Goal: Ask a question

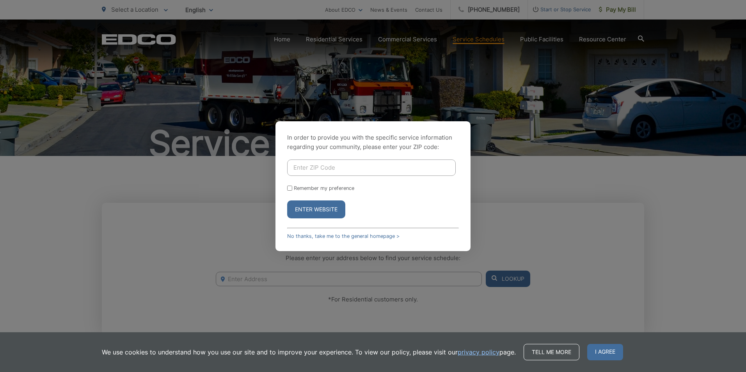
drag, startPoint x: 0, startPoint y: 0, endPoint x: 339, endPoint y: 166, distance: 377.5
click at [339, 166] on input "Enter ZIP Code" at bounding box center [371, 168] width 169 height 16
type input "90620"
click at [321, 211] on button "Enter Website" at bounding box center [316, 210] width 58 height 18
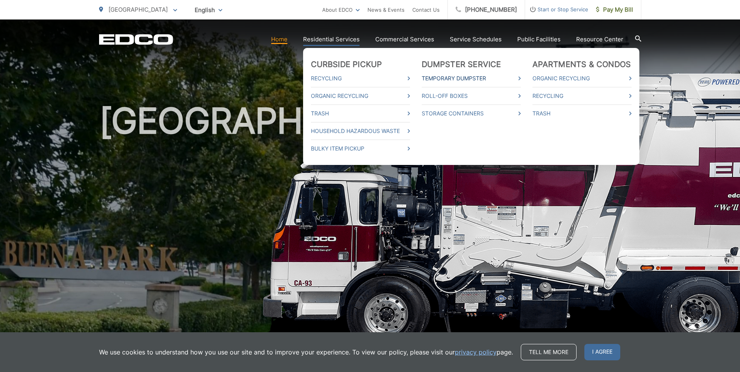
click at [481, 77] on link "Temporary Dumpster" at bounding box center [471, 78] width 99 height 9
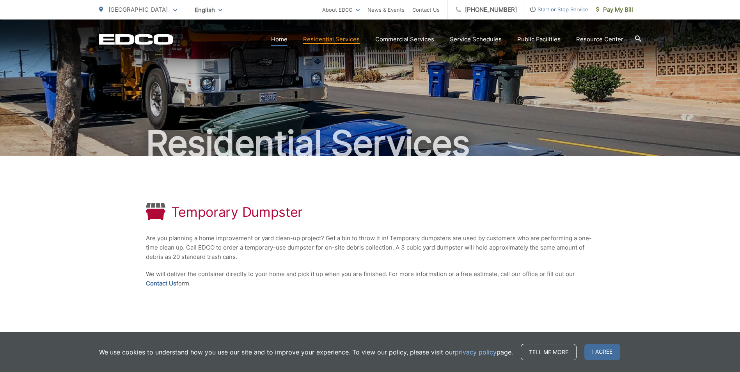
click at [279, 38] on link "Home" at bounding box center [279, 39] width 16 height 9
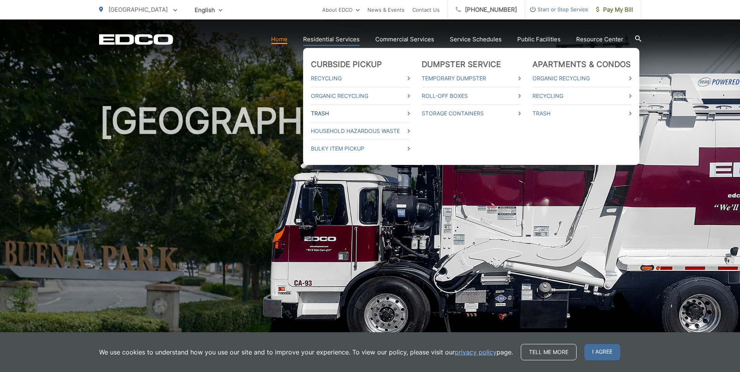
click at [330, 111] on link "Trash" at bounding box center [360, 113] width 99 height 9
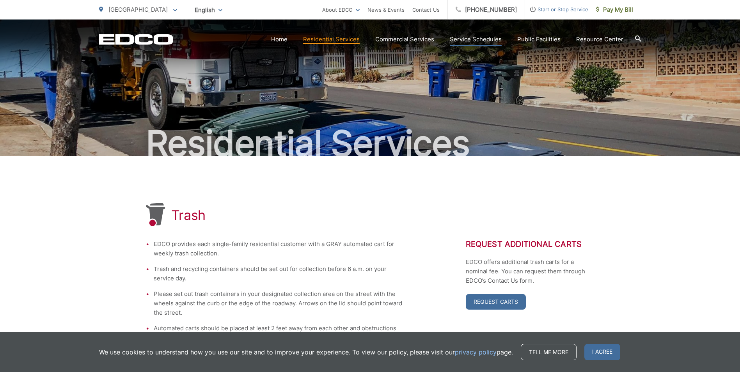
click at [474, 39] on link "Service Schedules" at bounding box center [476, 39] width 52 height 9
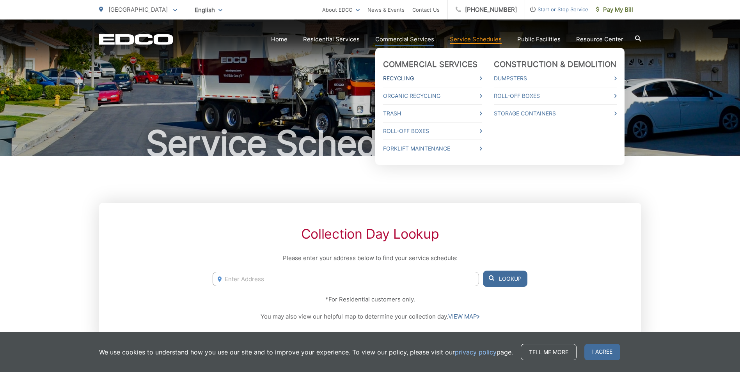
click at [481, 78] on link "Recycling" at bounding box center [432, 78] width 99 height 9
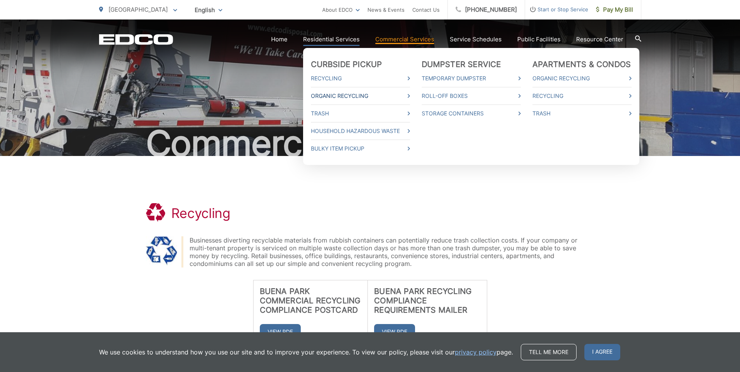
click at [404, 94] on link "Organic Recycling" at bounding box center [360, 95] width 99 height 9
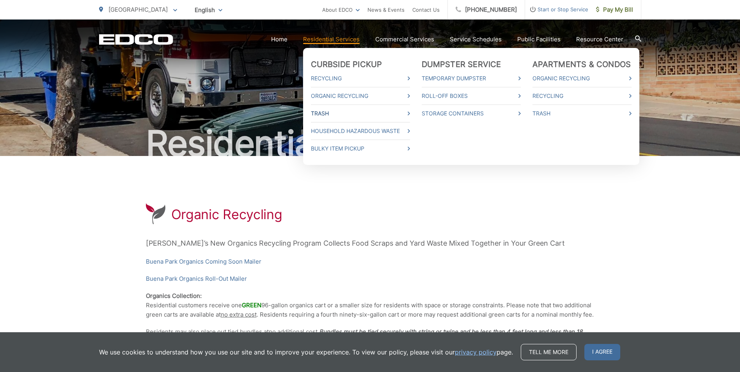
click at [410, 113] on link "Trash" at bounding box center [360, 113] width 99 height 9
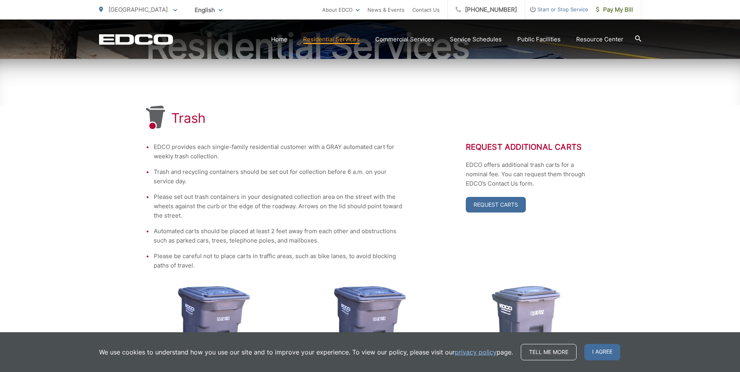
scroll to position [117, 0]
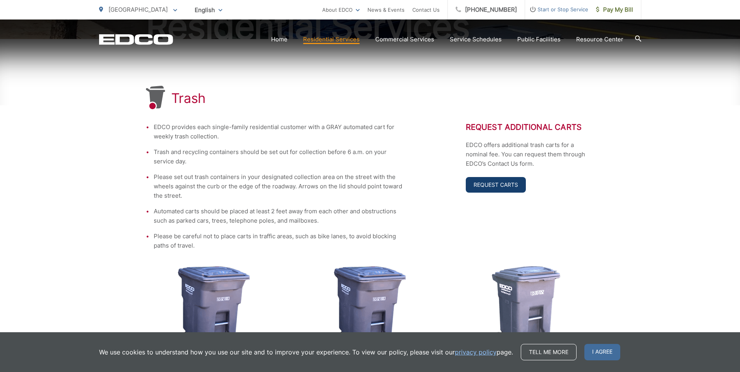
click at [486, 185] on link "Request Carts" at bounding box center [496, 185] width 60 height 16
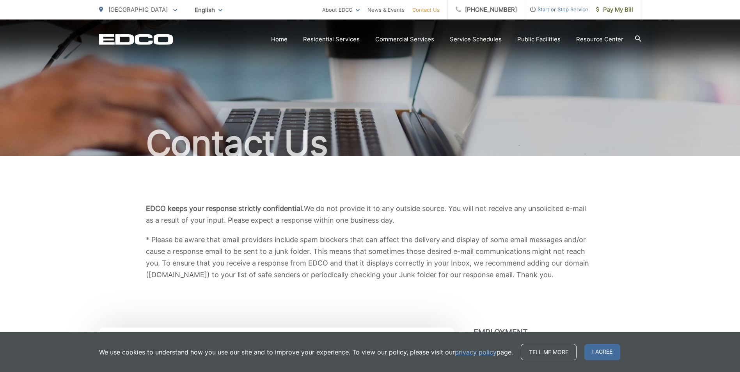
click at [432, 11] on link "Contact Us" at bounding box center [425, 9] width 27 height 9
click at [282, 39] on link "Home" at bounding box center [279, 39] width 16 height 9
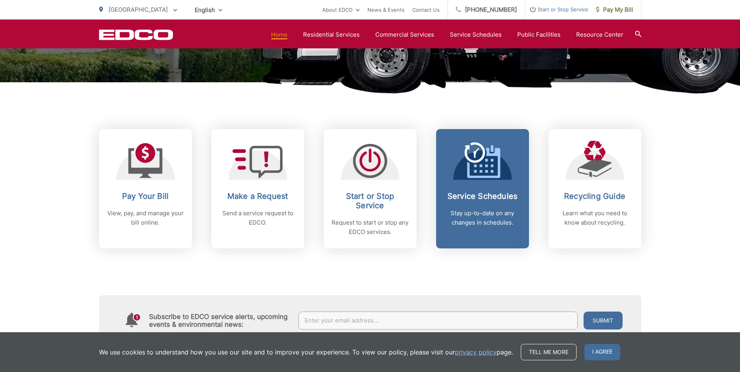
scroll to position [273, 0]
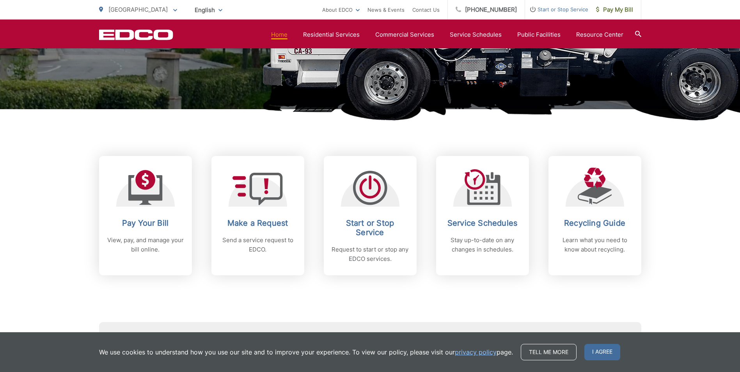
scroll to position [234, 0]
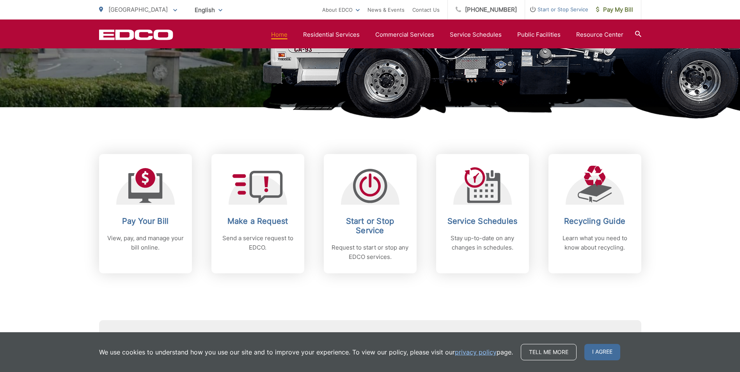
click at [263, 222] on h2 "Make a Request" at bounding box center [257, 220] width 77 height 9
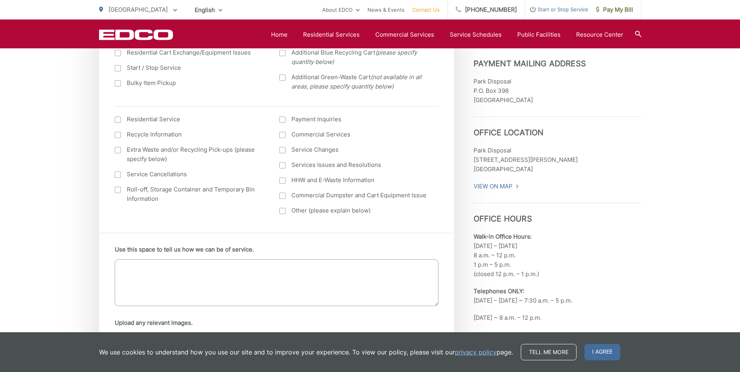
scroll to position [312, 0]
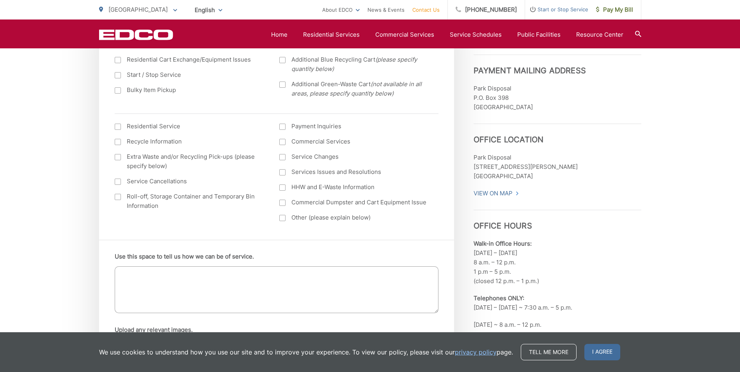
click at [122, 161] on label "Extra Waste and/or Recycling Pick-ups (please specify below)" at bounding box center [189, 161] width 149 height 19
click at [0, 0] on input "Extra Waste and/or Recycling Pick-ups (please specify below)" at bounding box center [0, 0] width 0 height 0
click at [204, 281] on textarea "Use this space to tell us how we can be of service." at bounding box center [277, 289] width 324 height 47
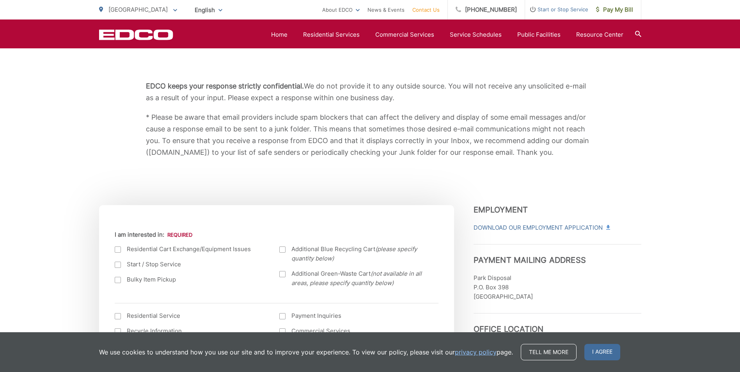
scroll to position [117, 0]
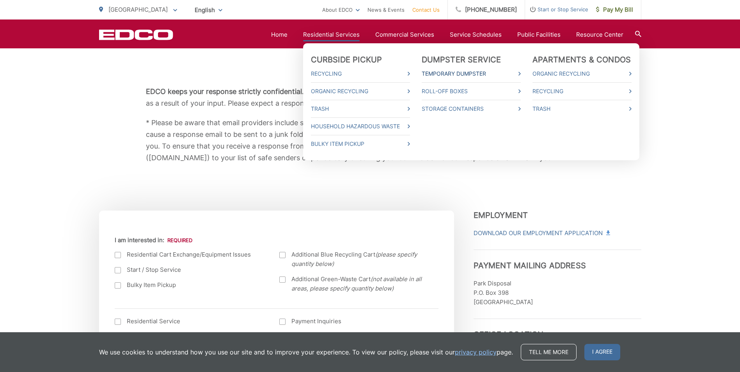
click at [521, 75] on link "Temporary Dumpster" at bounding box center [471, 73] width 99 height 9
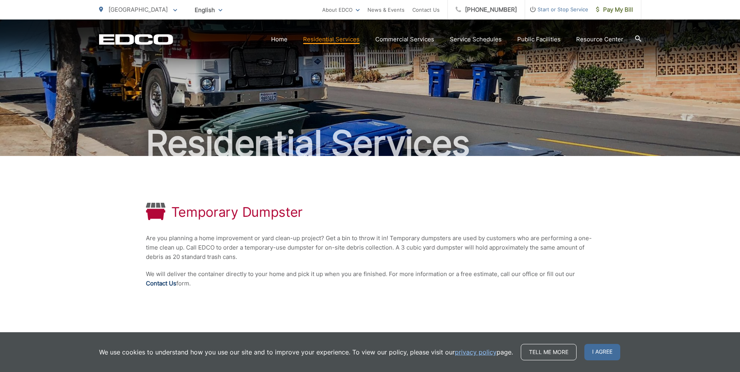
click at [156, 282] on link "Contact Us" at bounding box center [161, 283] width 30 height 9
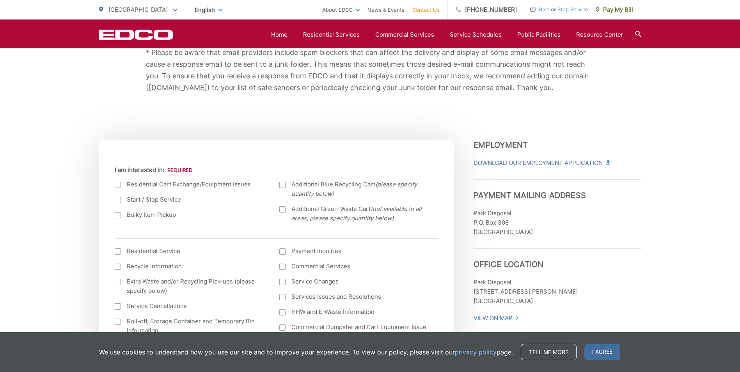
scroll to position [234, 0]
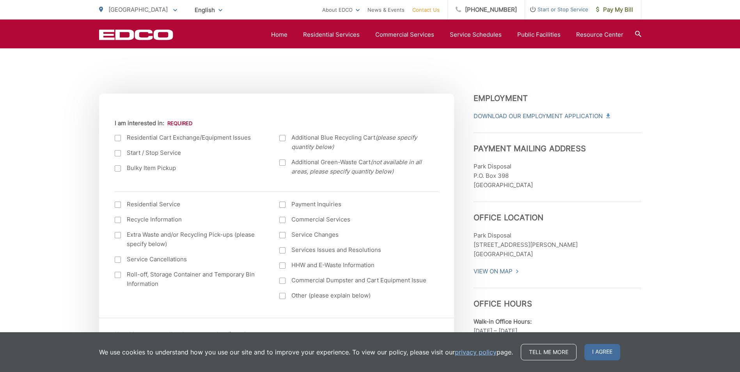
click at [117, 236] on div at bounding box center [118, 235] width 6 height 6
click at [0, 0] on input "Extra Waste and/or Recycling Pick-ups (please specify below)" at bounding box center [0, 0] width 0 height 0
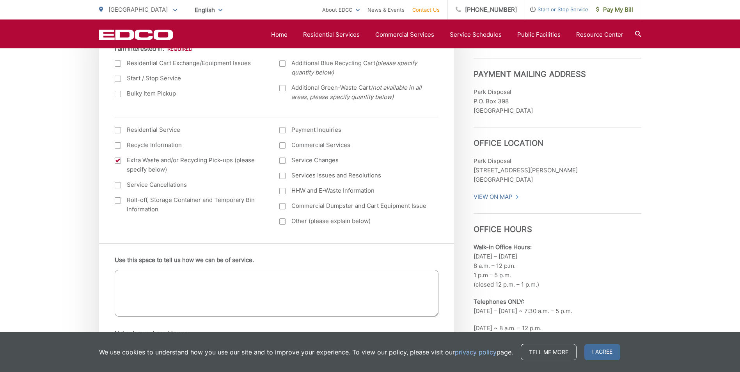
scroll to position [312, 0]
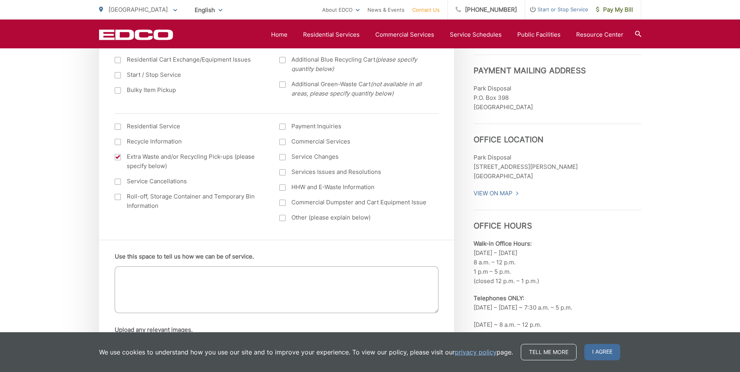
click at [121, 199] on label "Roll-off, Storage Container and Temporary Bin Information" at bounding box center [189, 201] width 149 height 19
click at [0, 0] on input "Roll-off, Storage Container and Temporary Bin Information" at bounding box center [0, 0] width 0 height 0
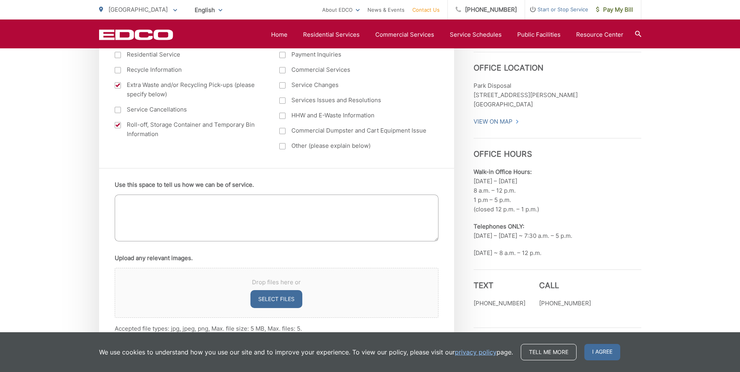
scroll to position [429, 0]
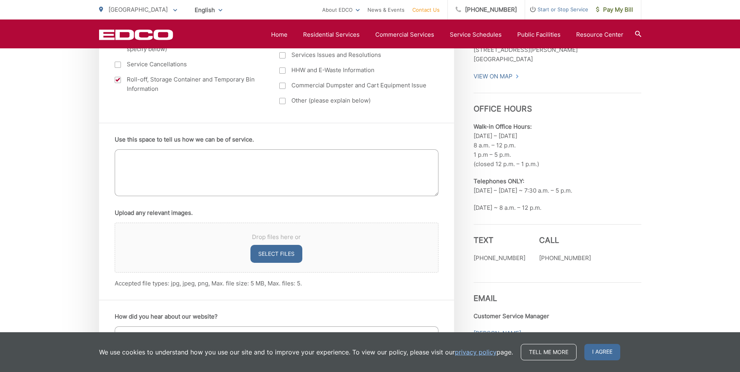
click at [166, 164] on textarea "Use this space to tell us how we can be of service." at bounding box center [277, 172] width 324 height 47
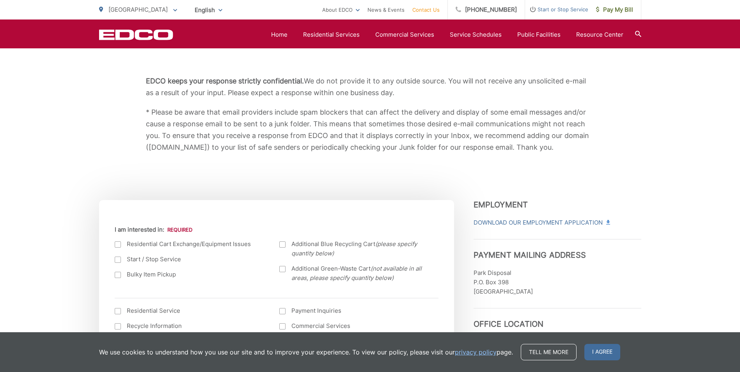
scroll to position [0, 0]
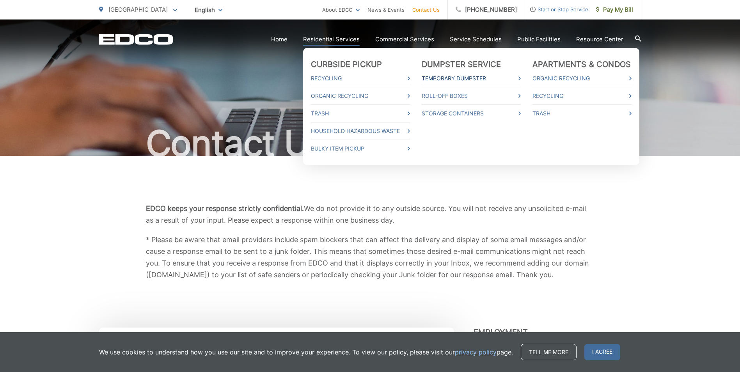
type textarea "we had our yard clean up and gardening. there's a lot of grass and soil with it"
click at [520, 78] on link "Temporary Dumpster" at bounding box center [471, 78] width 99 height 9
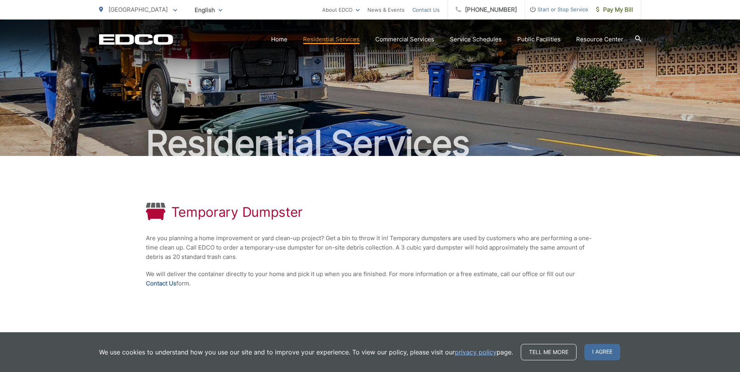
click at [430, 12] on link "Contact Us" at bounding box center [425, 9] width 27 height 9
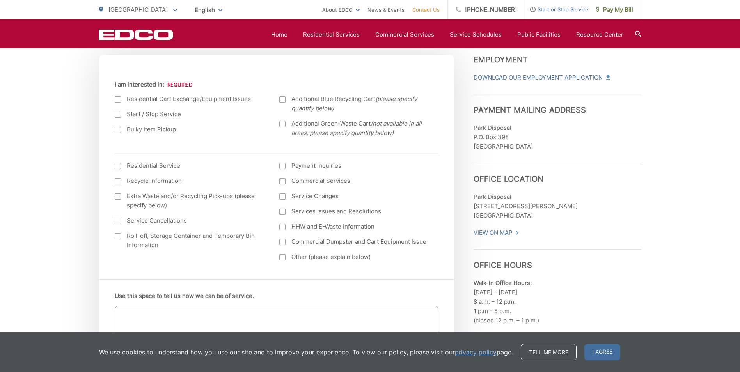
scroll to position [273, 0]
click at [118, 197] on div at bounding box center [118, 196] width 6 height 6
click at [0, 0] on input "Extra Waste and/or Recycling Pick-ups (please specify below)" at bounding box center [0, 0] width 0 height 0
click at [119, 239] on div at bounding box center [118, 236] width 6 height 6
click at [0, 0] on input "Roll-off, Storage Container and Temporary Bin Information" at bounding box center [0, 0] width 0 height 0
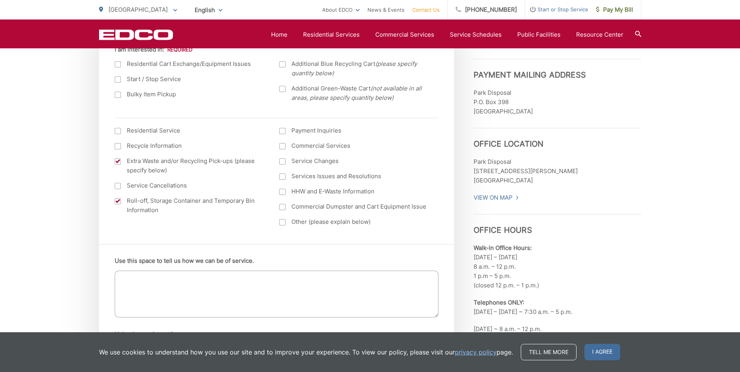
scroll to position [429, 0]
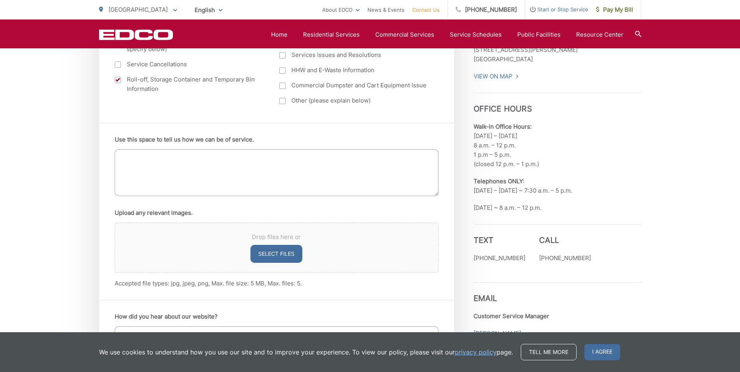
click at [298, 180] on textarea "Use this space to tell us how we can be of service." at bounding box center [277, 172] width 324 height 47
type textarea "we had a yard clean up with lots of grass and soil with it"
click at [274, 254] on button "Select files" at bounding box center [276, 254] width 52 height 18
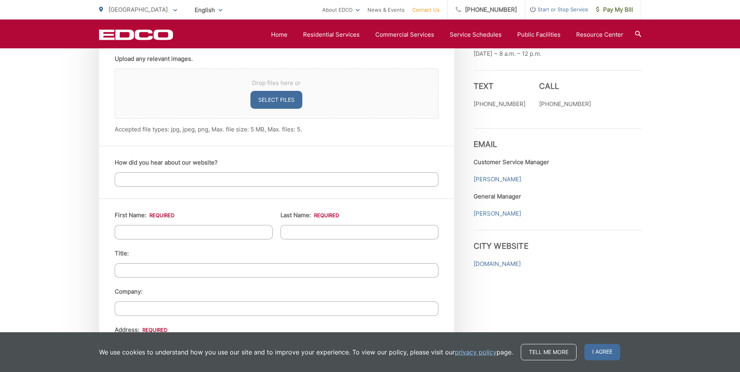
scroll to position [585, 0]
click at [248, 176] on input "How did you hear about our website?" at bounding box center [277, 177] width 324 height 14
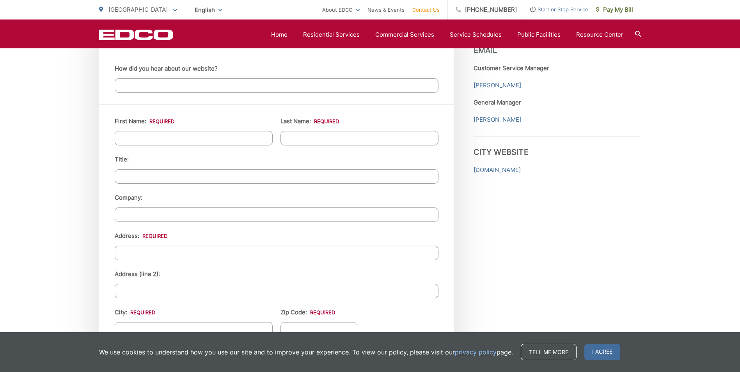
scroll to position [702, 0]
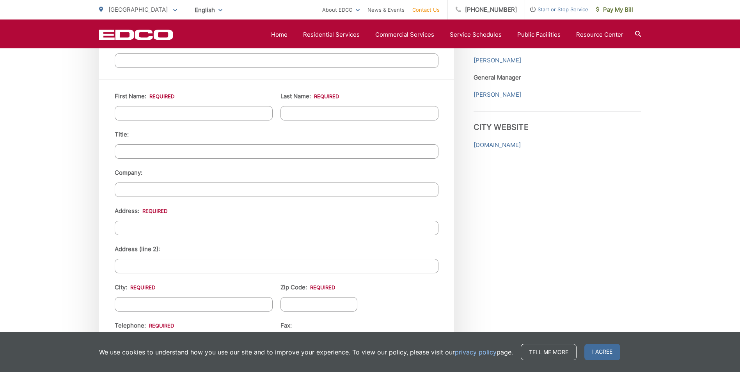
drag, startPoint x: 0, startPoint y: 176, endPoint x: 0, endPoint y: 279, distance: 102.6
drag, startPoint x: 0, startPoint y: 279, endPoint x: 72, endPoint y: 60, distance: 230.4
click at [23, 84] on div "EDCO keeps your response strictly confidential. We do not provide it to any out…" at bounding box center [370, 55] width 740 height 1202
